Goal: Find specific page/section: Find specific page/section

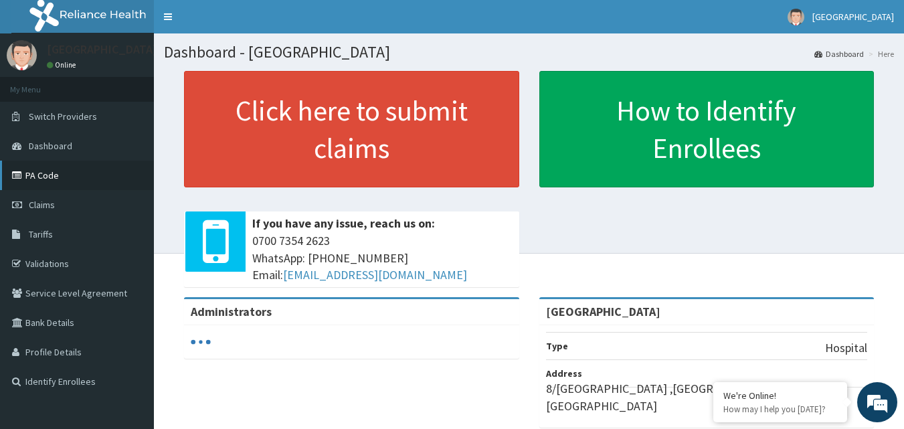
click at [33, 177] on link "PA Code" at bounding box center [77, 175] width 154 height 29
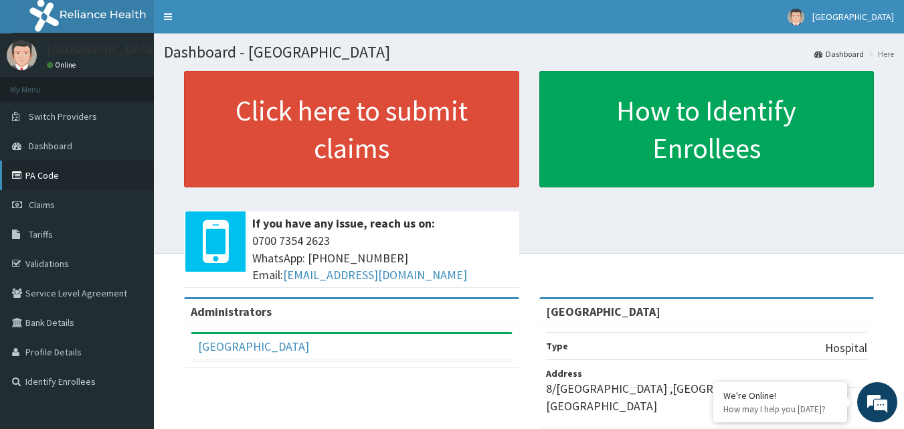
click at [37, 173] on link "PA Code" at bounding box center [77, 175] width 154 height 29
